Goal: Task Accomplishment & Management: Manage account settings

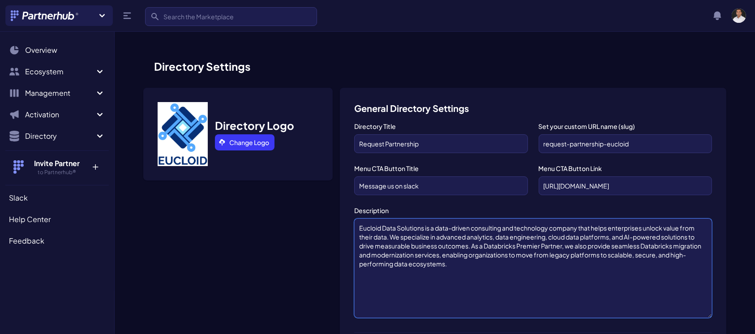
click at [429, 261] on textarea "Eucloid Data Solutions is a data-driven consulting and technology company that …" at bounding box center [533, 267] width 358 height 99
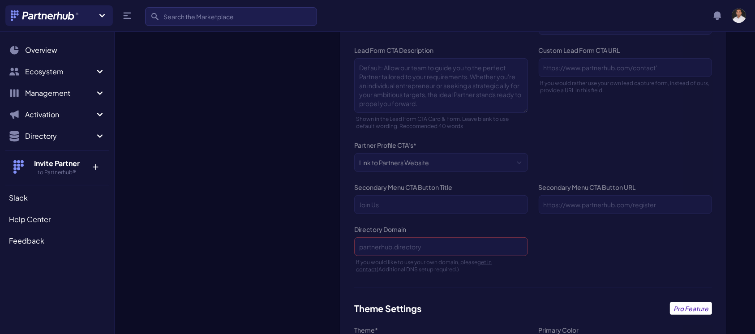
scroll to position [642, 0]
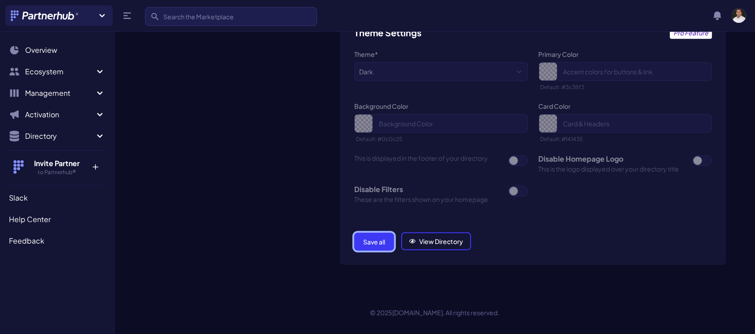
click at [382, 241] on button "Save all" at bounding box center [374, 242] width 40 height 18
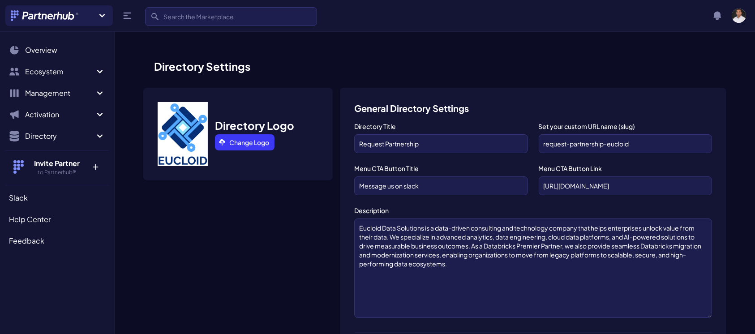
scroll to position [642, 0]
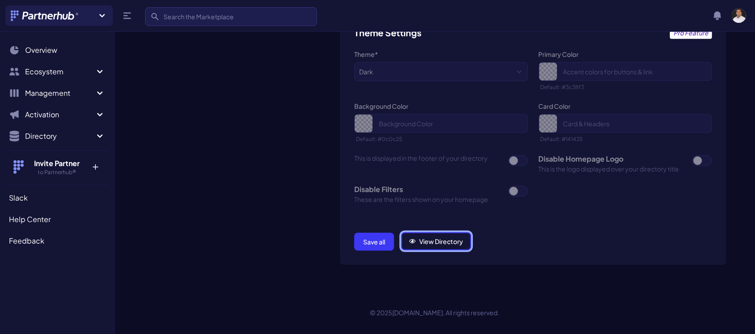
click at [444, 246] on link "View Directory" at bounding box center [436, 241] width 70 height 18
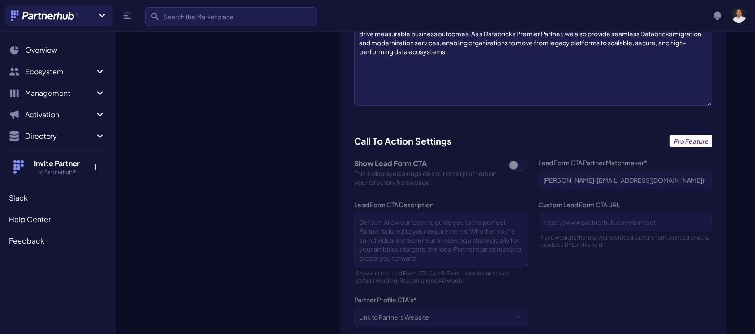
scroll to position [0, 0]
